Goal: Find specific page/section: Find specific page/section

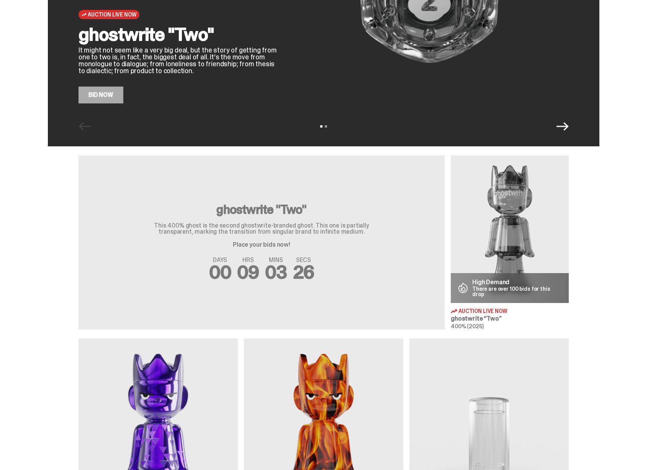
scroll to position [133, 0]
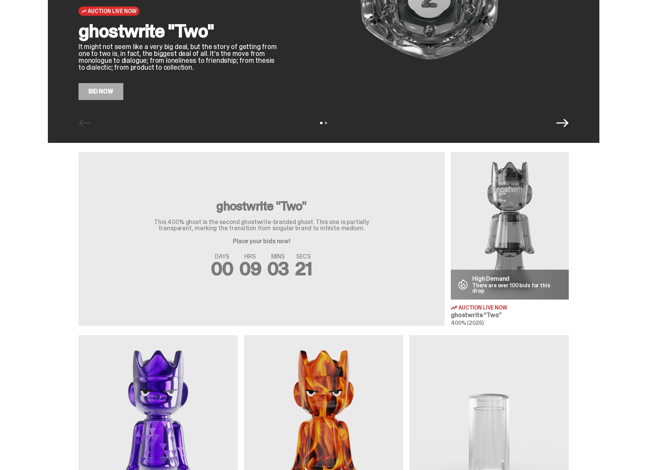
click at [515, 223] on img at bounding box center [510, 226] width 118 height 148
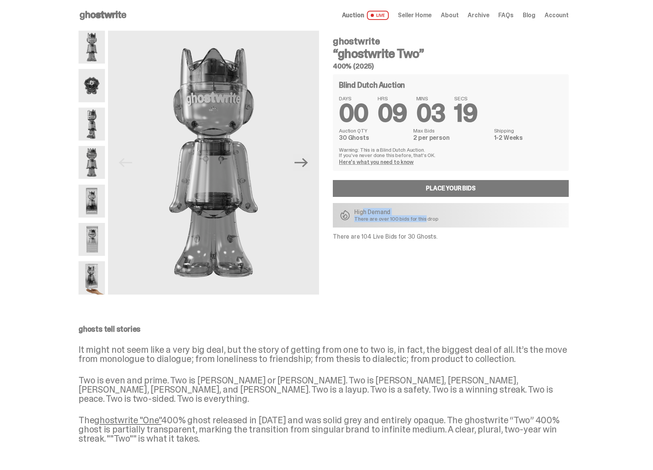
drag, startPoint x: 367, startPoint y: 212, endPoint x: 431, endPoint y: 221, distance: 64.6
click at [429, 221] on div "High Demand There are over 100 bids for this drop" at bounding box center [396, 215] width 84 height 12
drag, startPoint x: 433, startPoint y: 221, endPoint x: 360, endPoint y: 211, distance: 73.5
click at [360, 211] on div "High Demand There are over 100 bids for this drop" at bounding box center [396, 215] width 84 height 12
click at [361, 211] on p "High Demand" at bounding box center [396, 212] width 84 height 6
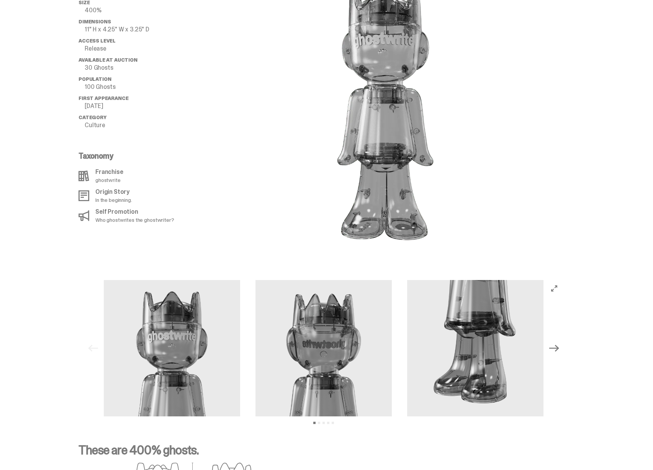
scroll to position [524, 0]
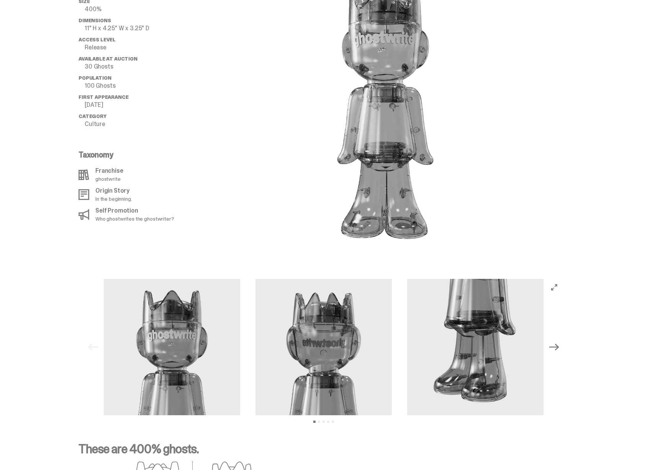
click at [559, 342] on icon "Next" at bounding box center [554, 347] width 10 height 10
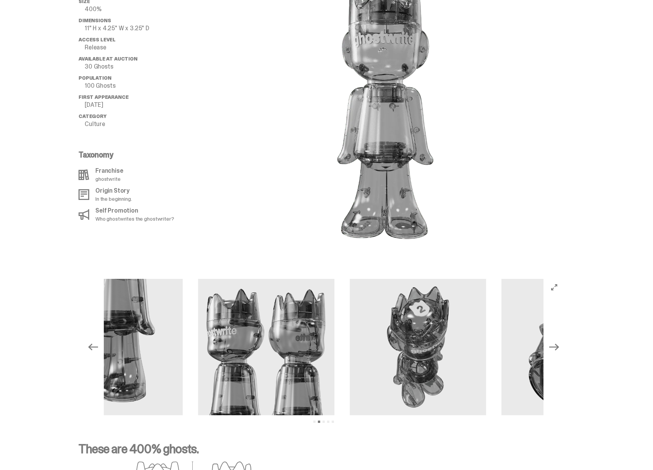
click at [559, 342] on icon "Next" at bounding box center [554, 347] width 10 height 10
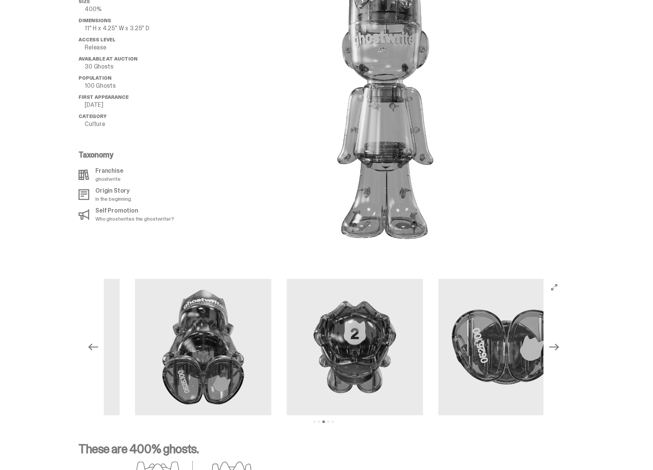
click at [559, 342] on icon "Next" at bounding box center [554, 347] width 10 height 10
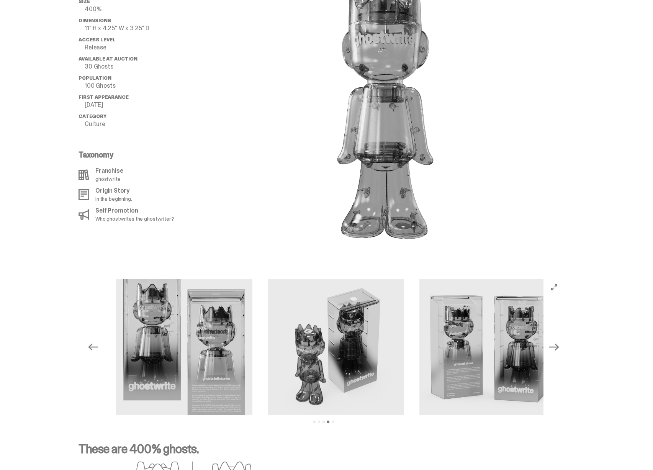
click at [559, 342] on icon "Next" at bounding box center [554, 347] width 10 height 10
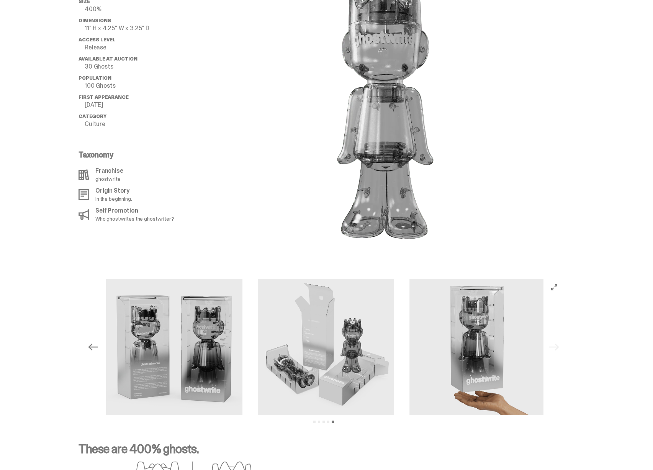
click at [559, 338] on div "Previous Next View slide 1 View slide 2 View slide 3 View slide 4 View slide 5" at bounding box center [324, 347] width 478 height 136
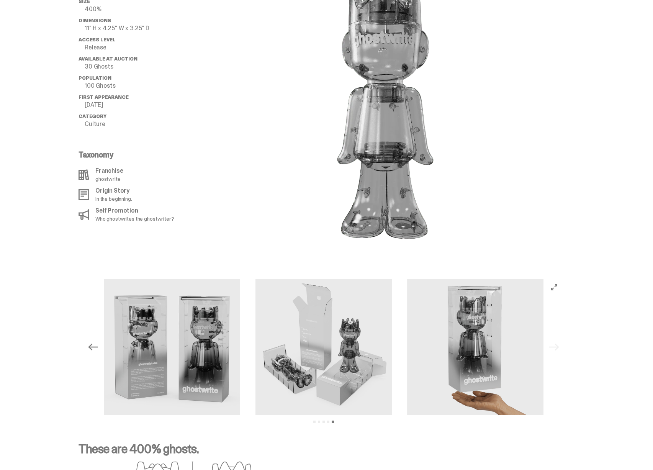
click at [557, 284] on icon "View full-screen" at bounding box center [554, 287] width 6 height 6
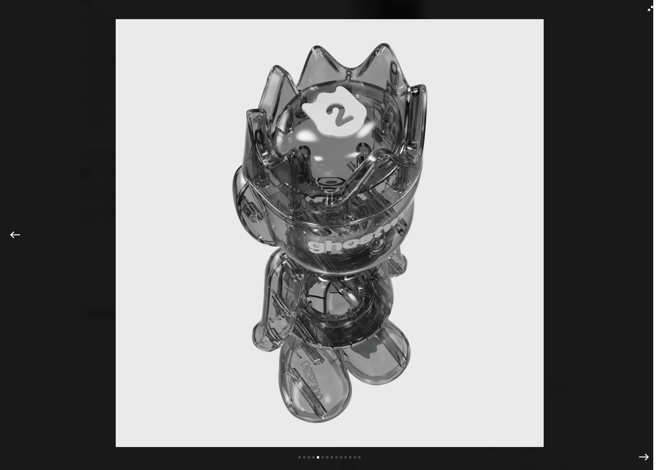
click at [592, 268] on img at bounding box center [329, 233] width 621 height 428
click at [648, 10] on icon "Exit full-screen" at bounding box center [651, 8] width 6 height 6
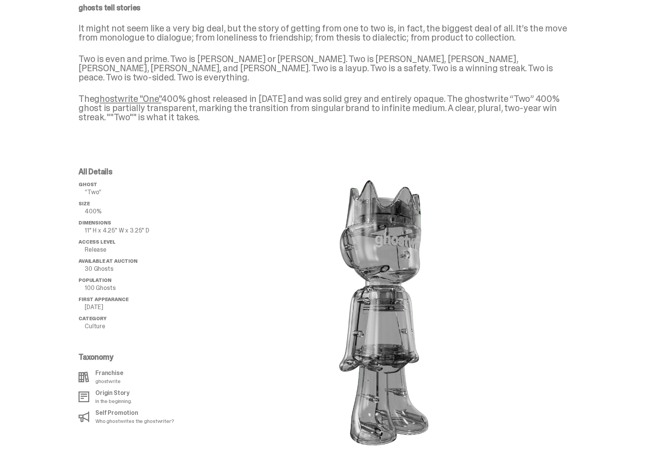
scroll to position [0, 0]
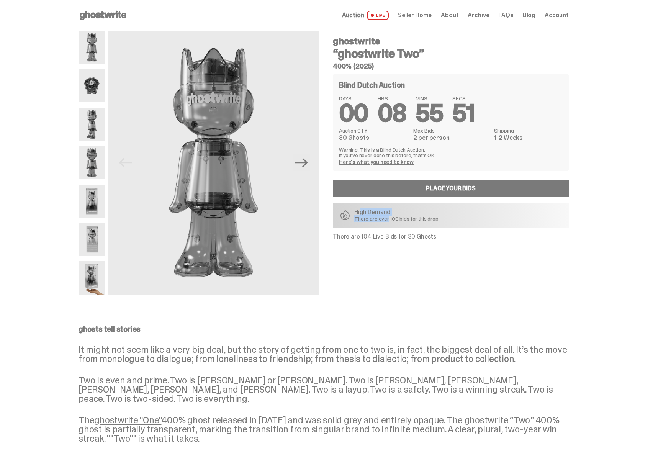
drag, startPoint x: 364, startPoint y: 210, endPoint x: 390, endPoint y: 221, distance: 28.8
click at [390, 221] on div "High Demand There are over 100 bids for this drop" at bounding box center [396, 215] width 84 height 12
click at [390, 221] on p "There are over 100 bids for this drop" at bounding box center [396, 218] width 84 height 5
click at [303, 160] on icon "Next" at bounding box center [301, 162] width 13 height 13
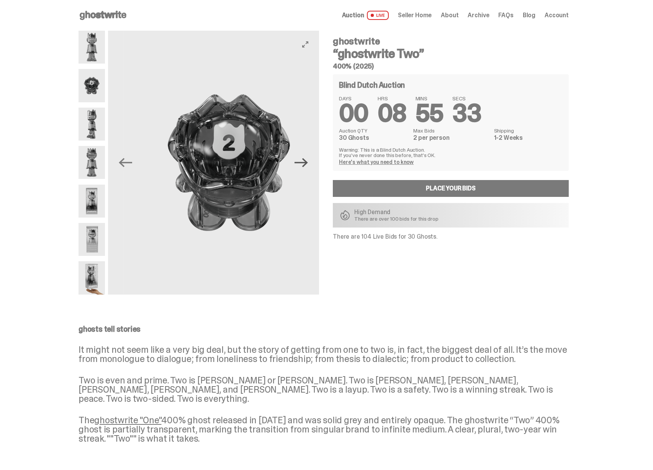
click at [306, 161] on icon "Next" at bounding box center [301, 162] width 13 height 13
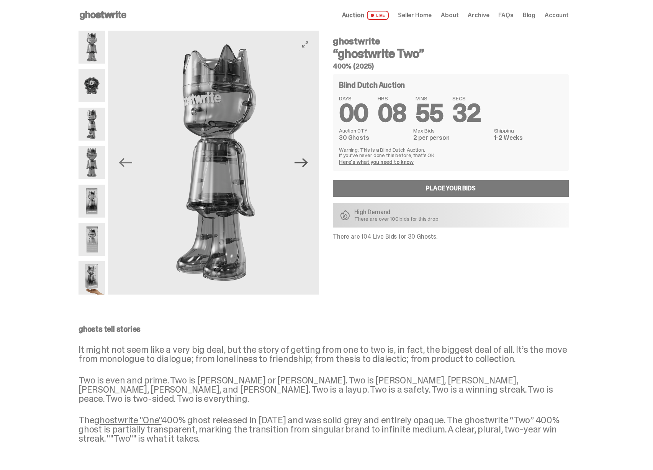
click at [305, 162] on icon "Next" at bounding box center [301, 162] width 13 height 9
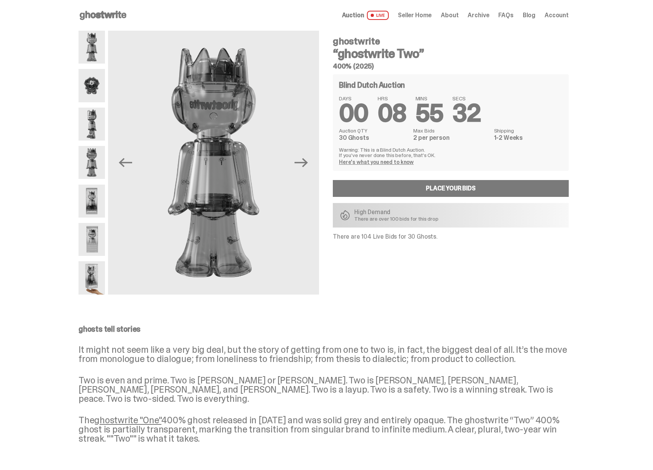
click at [371, 153] on p "Warning: This is a Blind Dutch Auction. If you’ve never done this before, that’…" at bounding box center [451, 152] width 224 height 11
click at [416, 15] on span "Seller Home" at bounding box center [415, 15] width 34 height 6
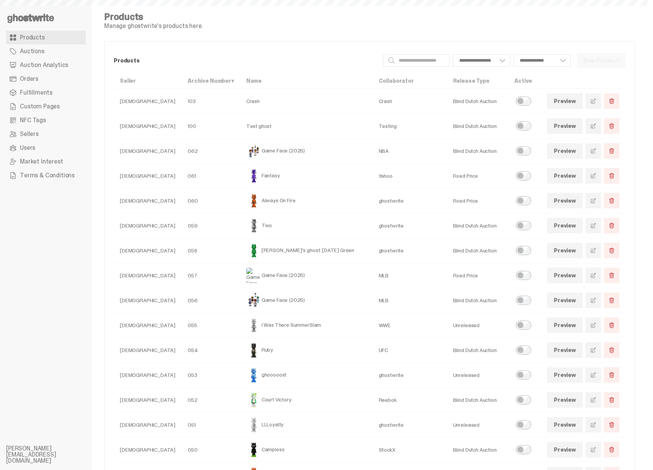
select select
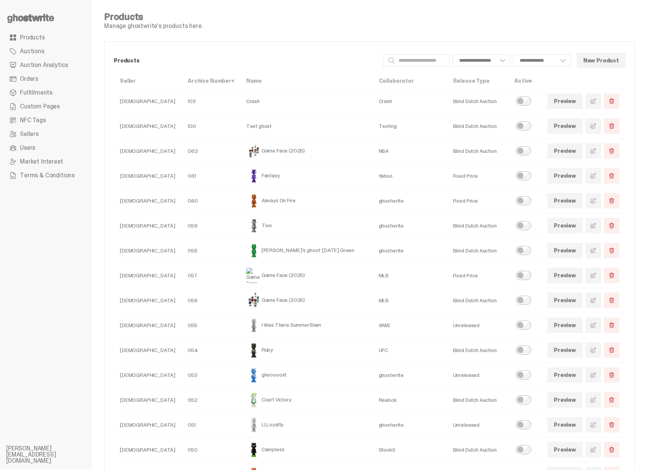
select select
click at [456, 31] on div "**********" at bounding box center [369, 380] width 531 height 736
select select
